Goal: Information Seeking & Learning: Learn about a topic

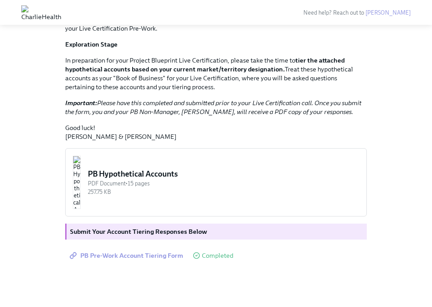
scroll to position [180, 0]
click at [81, 177] on img "button" at bounding box center [77, 182] width 8 height 53
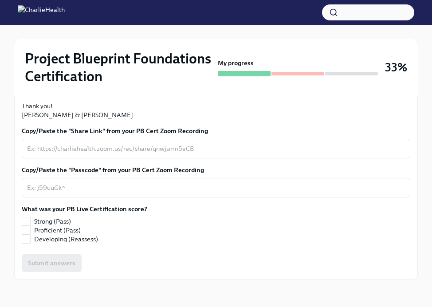
scroll to position [304, 0]
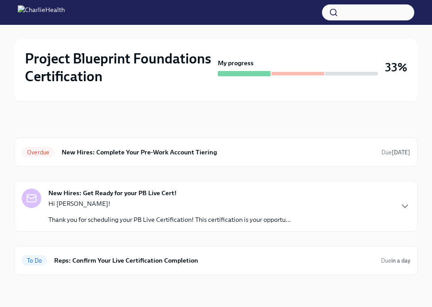
scroll to position [35, 0]
click at [156, 198] on div "New Hires: Get Ready for your PB Live Cert! Hi [PERSON_NAME]! Thank you for sch…" at bounding box center [169, 206] width 243 height 35
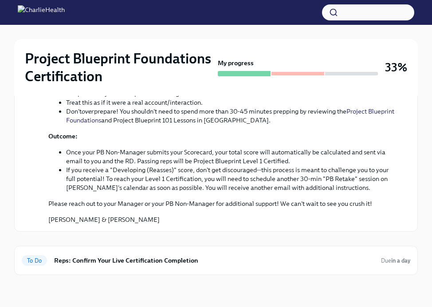
scroll to position [450, 0]
